Goal: Transaction & Acquisition: Purchase product/service

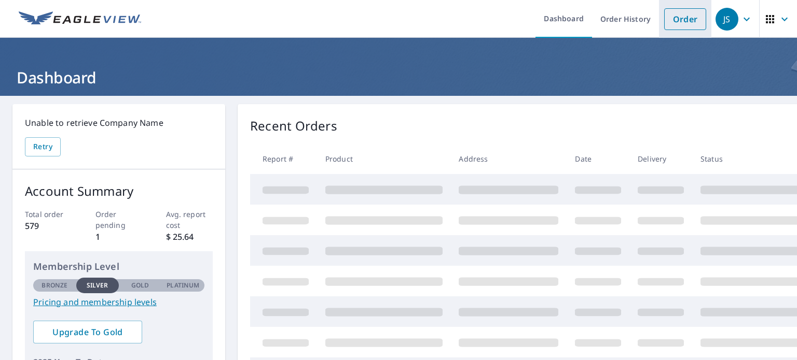
click at [673, 11] on link "Order" at bounding box center [685, 19] width 42 height 22
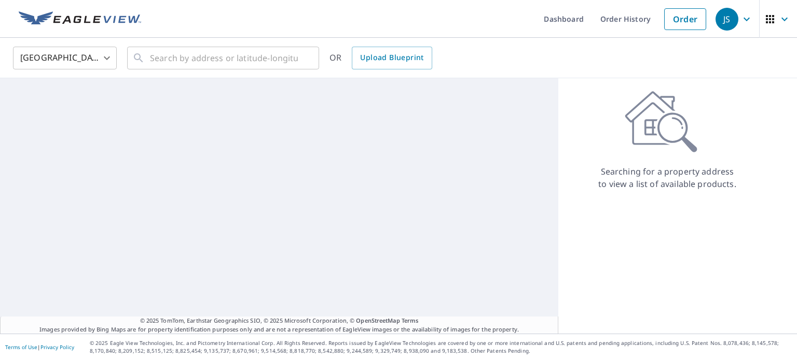
click at [166, 74] on div "United States [GEOGRAPHIC_DATA] ​ ​ OR Upload Blueprint" at bounding box center [398, 58] width 797 height 40
click at [179, 62] on input "text" at bounding box center [224, 58] width 148 height 29
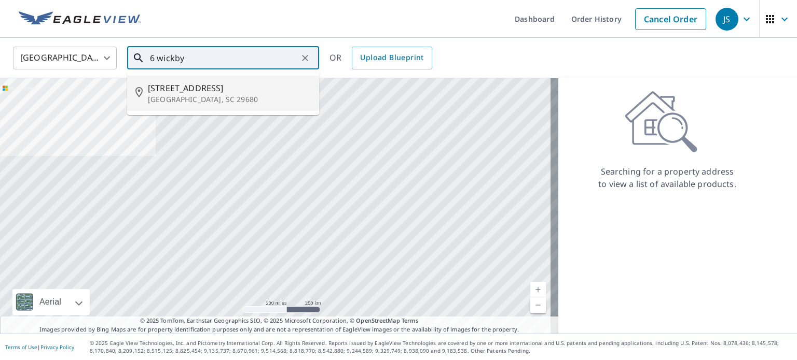
click at [179, 89] on span "[STREET_ADDRESS]" at bounding box center [229, 88] width 163 height 12
type input "[STREET_ADDRESS]"
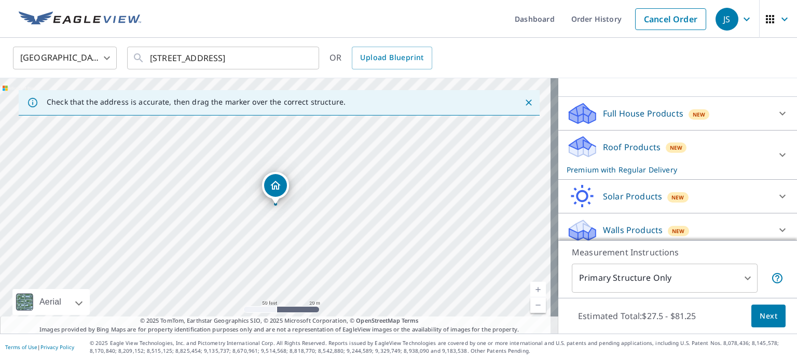
scroll to position [94, 0]
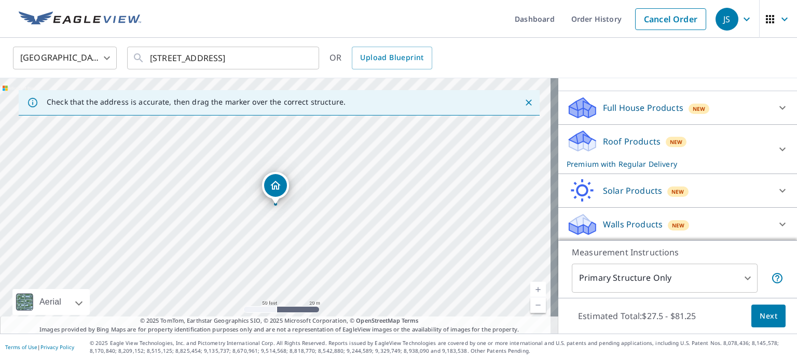
click at [729, 157] on div "Roof Products New Premium with Regular Delivery" at bounding box center [667, 149] width 203 height 40
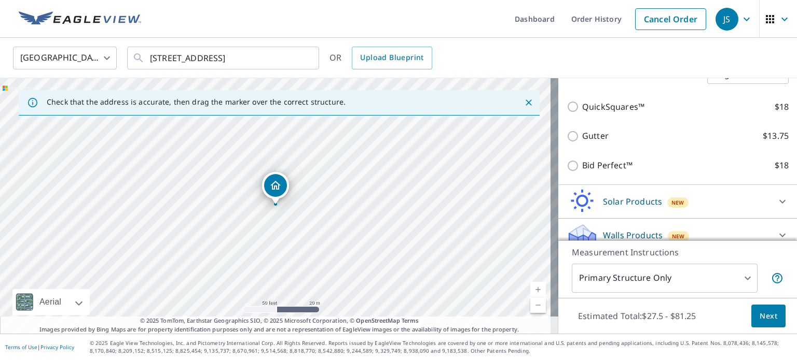
scroll to position [234, 0]
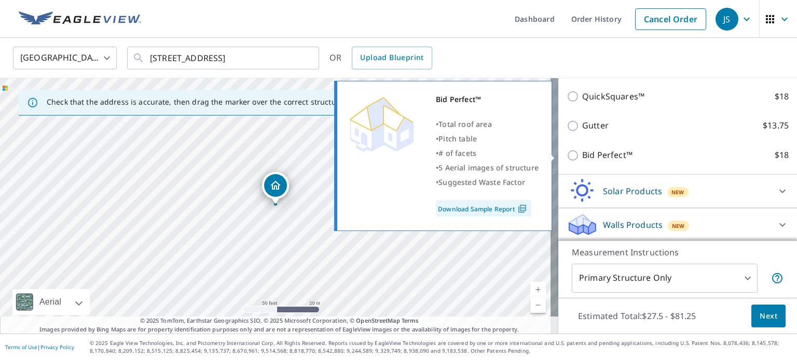
click at [631, 158] on label "Bid Perfect™ $18" at bounding box center [685, 155] width 206 height 13
click at [582, 158] on input "Bid Perfect™ $18" at bounding box center [574, 155] width 16 height 12
checkbox input "true"
type input "1"
checkbox input "false"
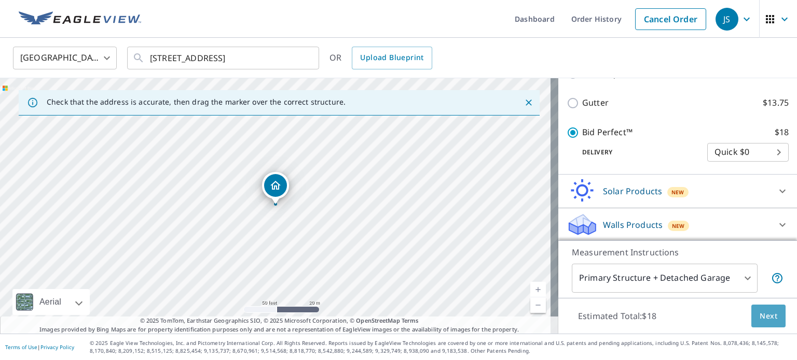
click at [762, 319] on span "Next" at bounding box center [768, 316] width 18 height 13
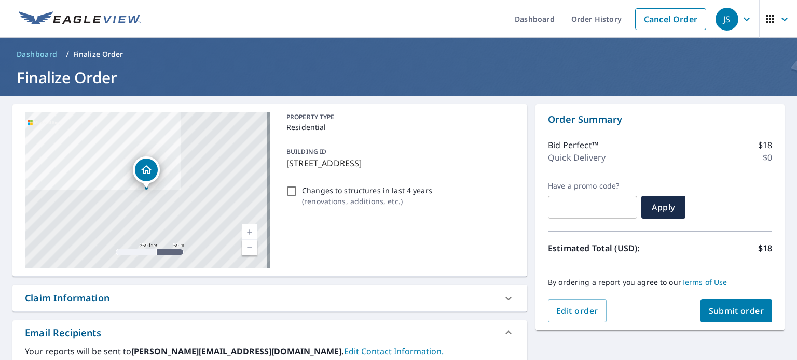
click at [723, 316] on span "Submit order" at bounding box center [736, 311] width 55 height 11
